Goal: Complete application form

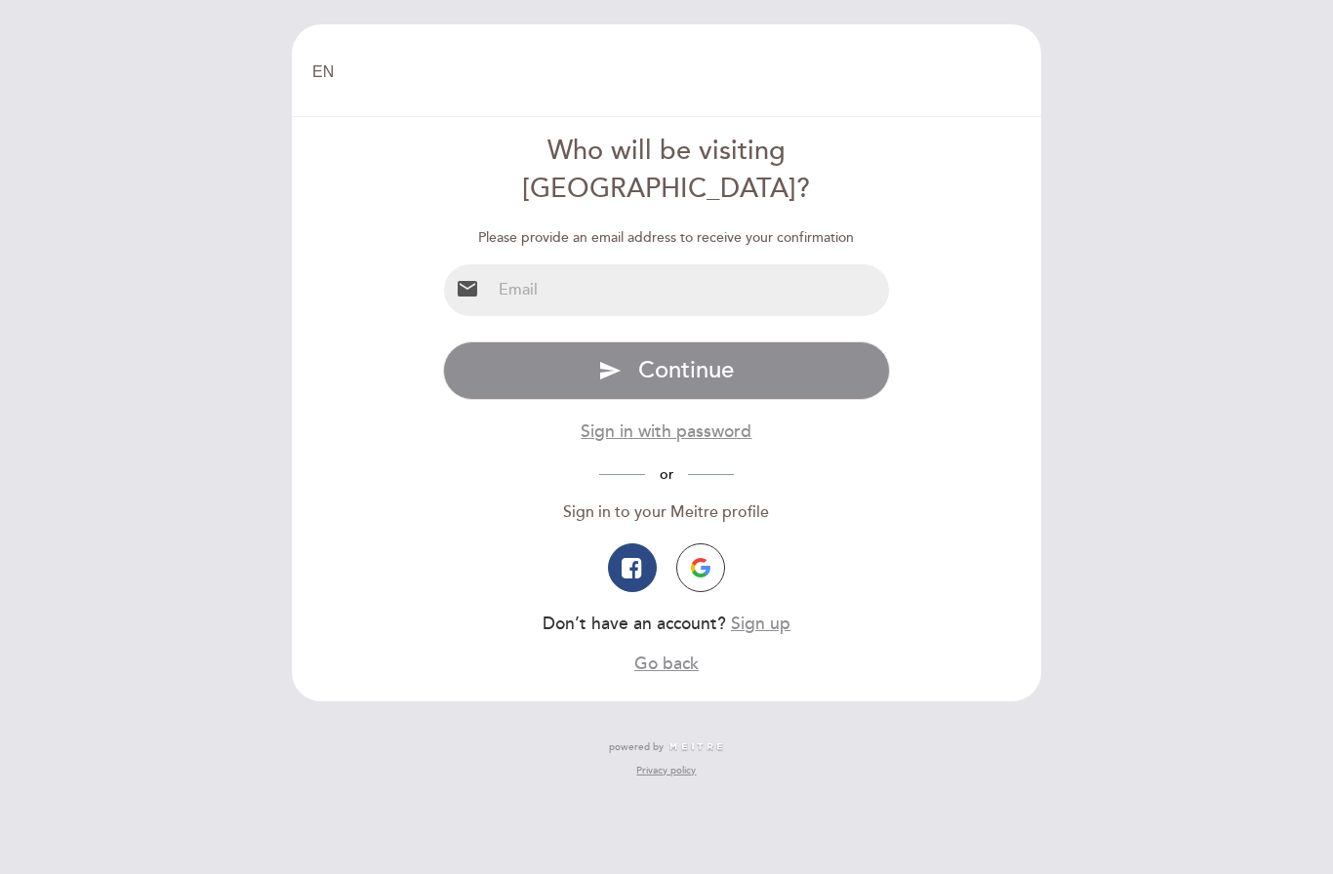
click at [327, 78] on select "EN ES PT" at bounding box center [323, 72] width 22 height 22
select select "es"
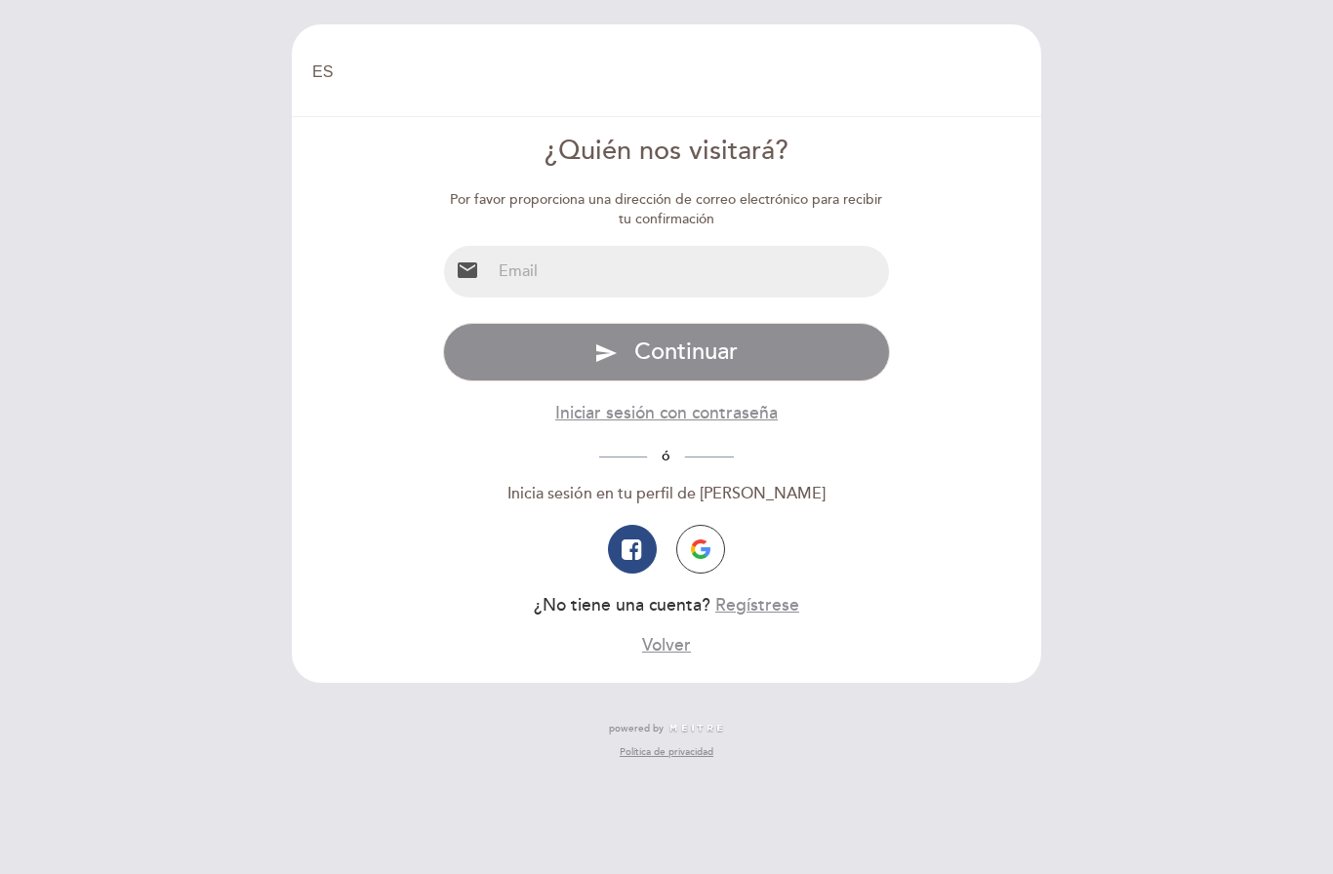
click at [803, 279] on input "email" at bounding box center [690, 272] width 399 height 52
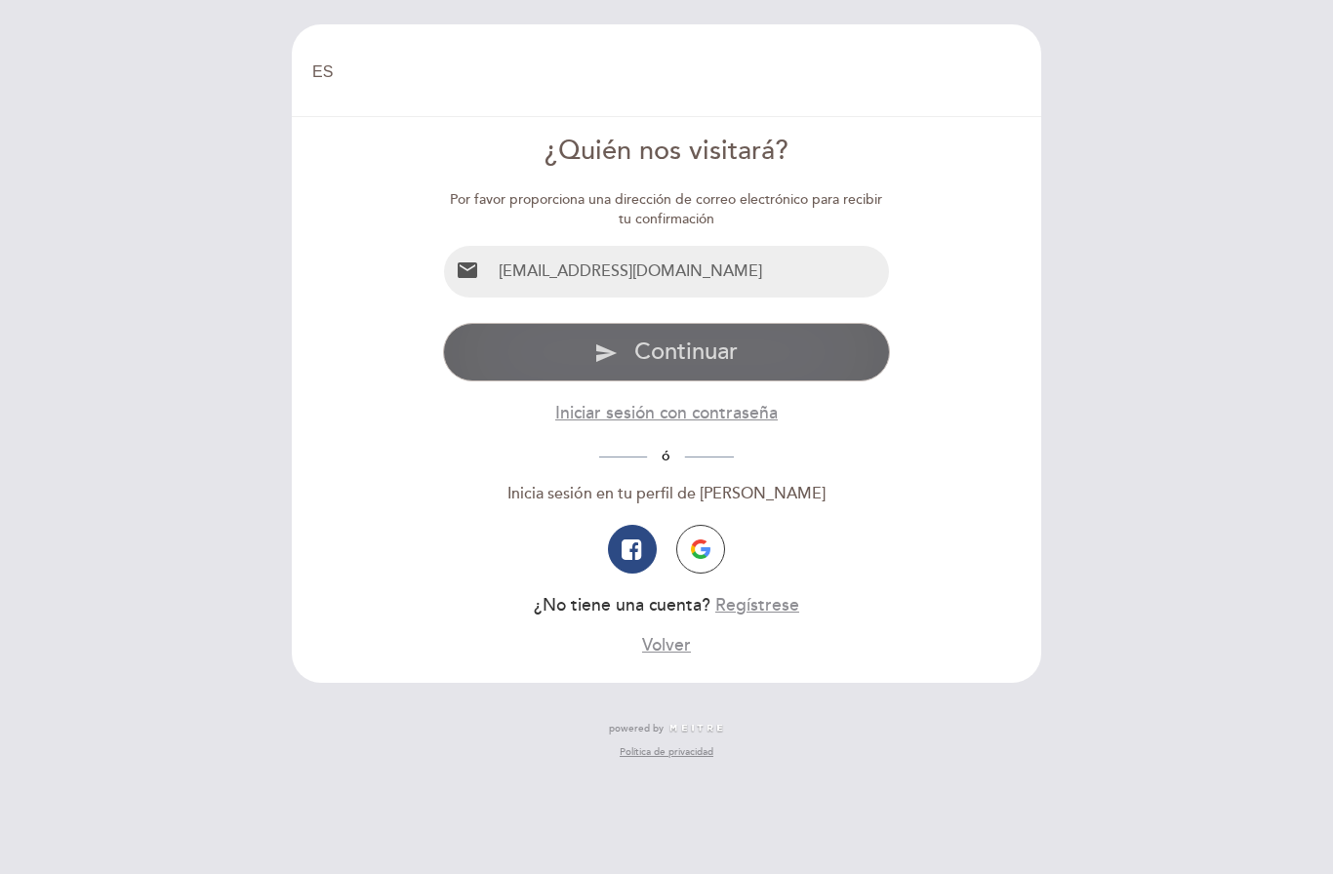
type input "[EMAIL_ADDRESS][DOMAIN_NAME]"
click at [810, 339] on button "send Continuar" at bounding box center [667, 352] width 448 height 59
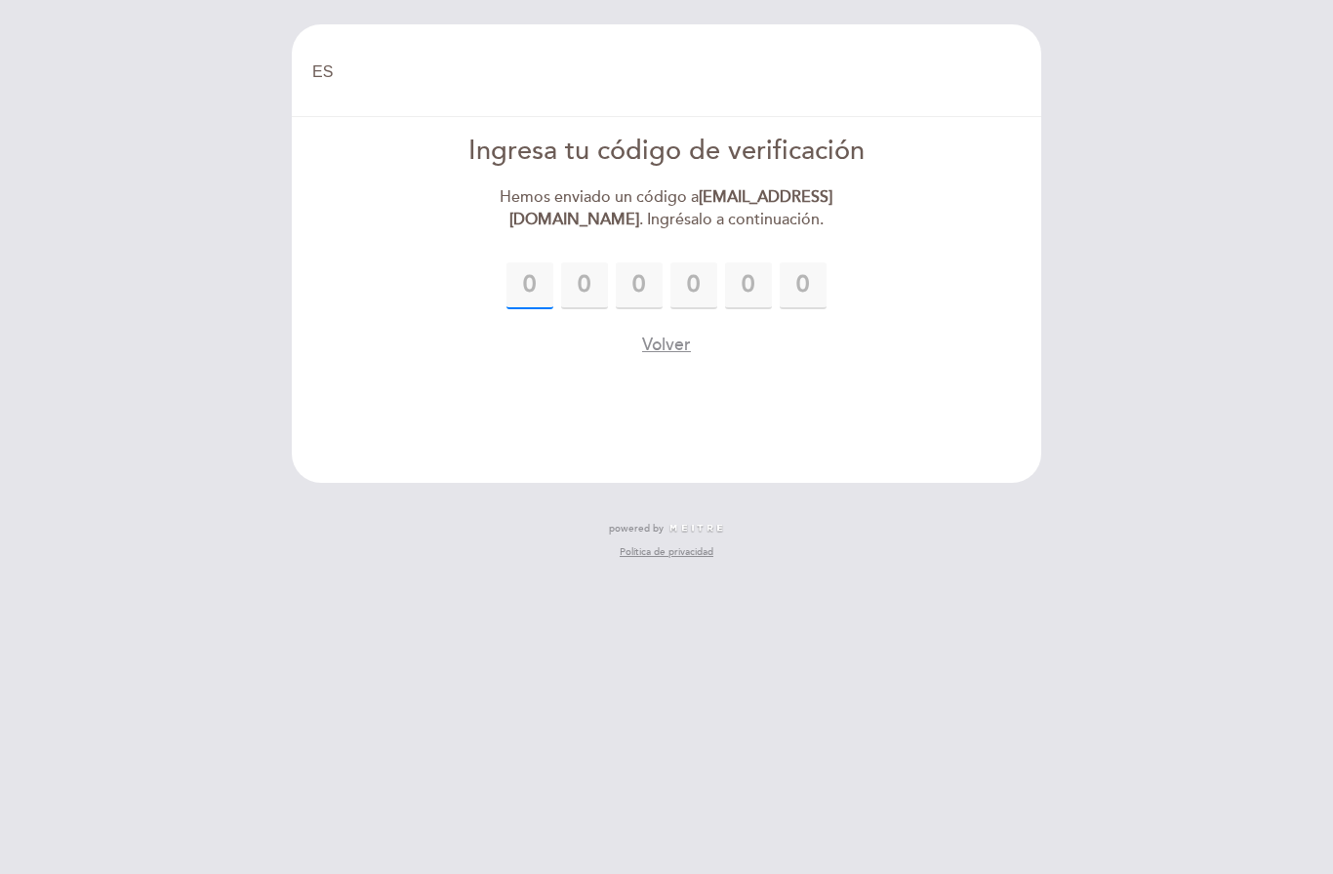
click at [540, 282] on input "text" at bounding box center [529, 285] width 47 height 47
paste input "3"
type input "3"
type input "5"
type input "6"
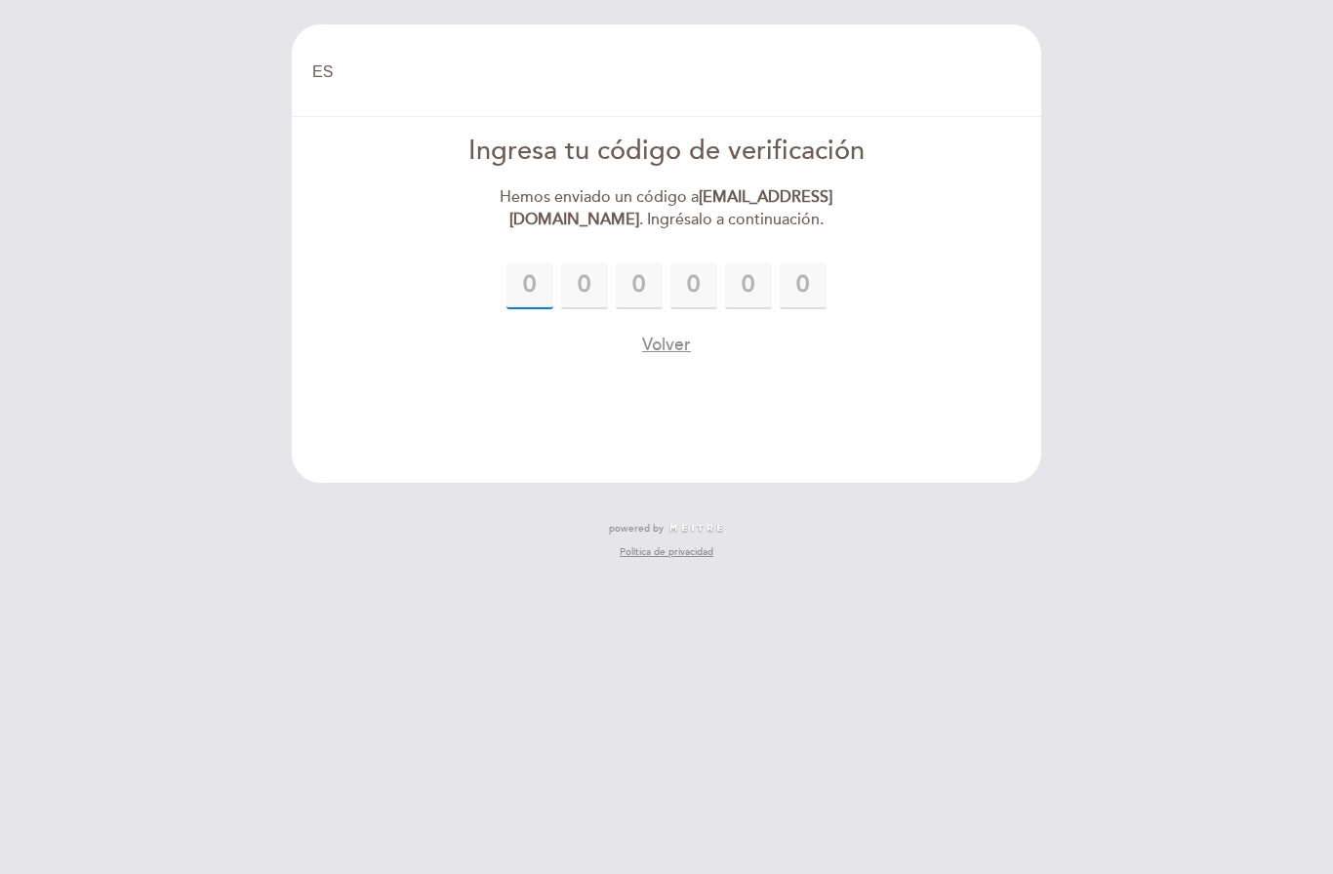
type input "4"
type input "6"
type input "8"
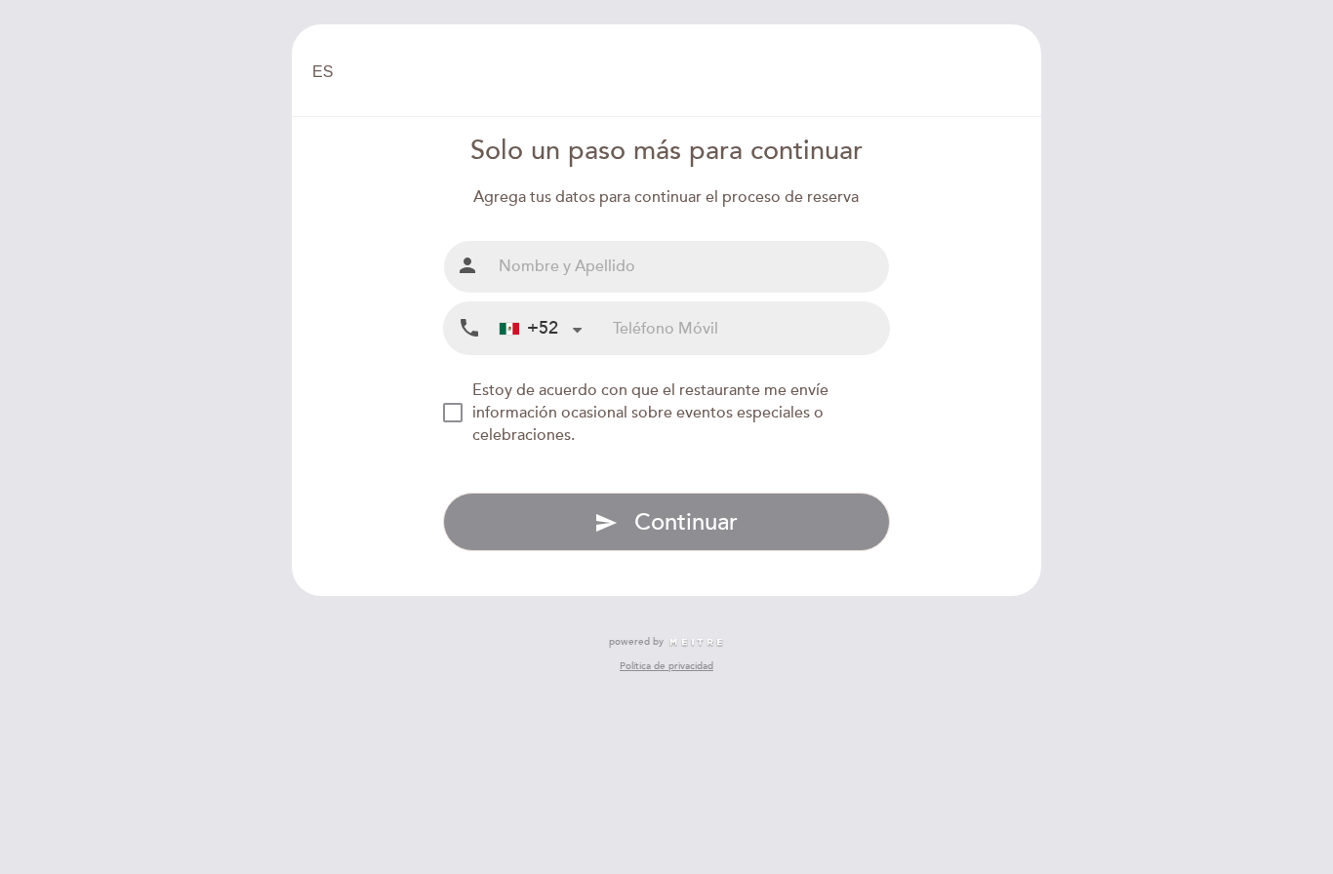
click at [784, 266] on input "text" at bounding box center [690, 267] width 399 height 52
type input "[PERSON_NAME]"
click at [805, 326] on input "tel" at bounding box center [751, 328] width 276 height 52
type input "9995048342"
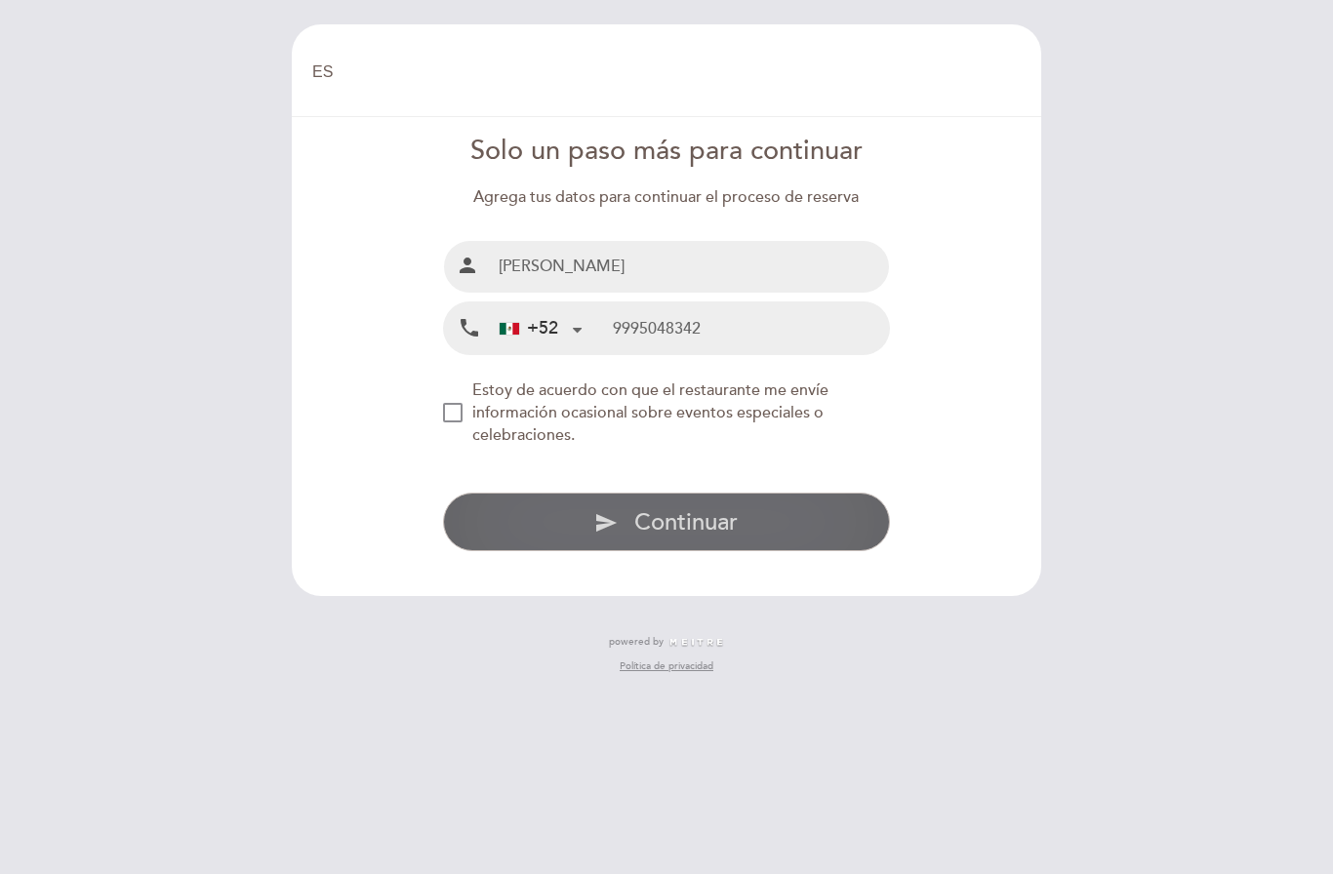
click at [782, 512] on button "send Continuar" at bounding box center [667, 522] width 448 height 59
